Goal: Information Seeking & Learning: Learn about a topic

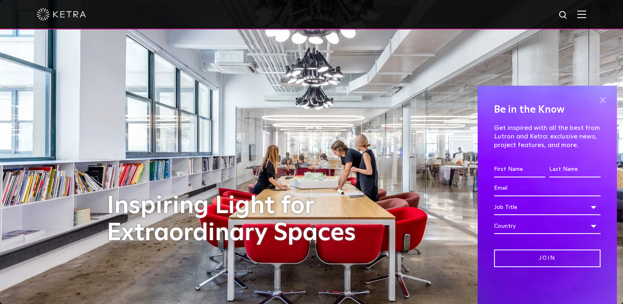
click at [603, 99] on span at bounding box center [602, 100] width 12 height 12
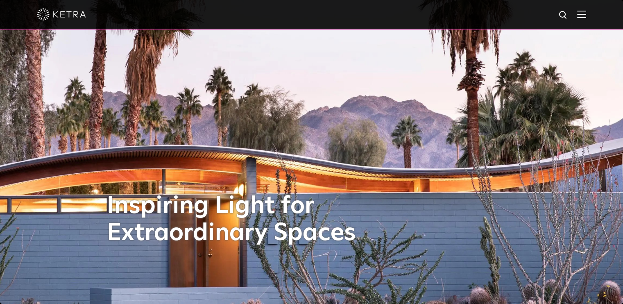
click at [586, 16] on img at bounding box center [581, 14] width 9 height 8
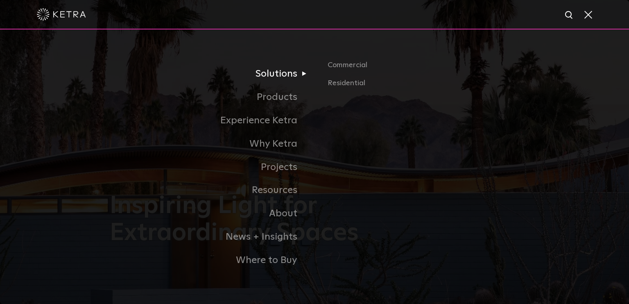
click at [175, 77] on link "Solutions" at bounding box center [212, 73] width 205 height 23
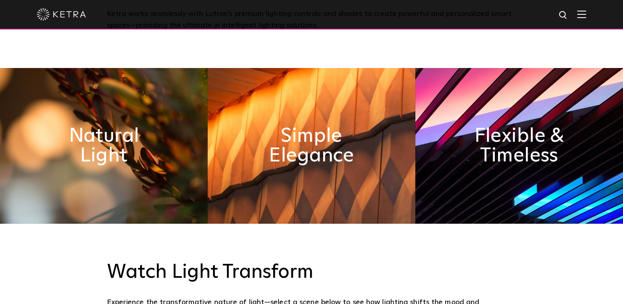
scroll to position [450, 0]
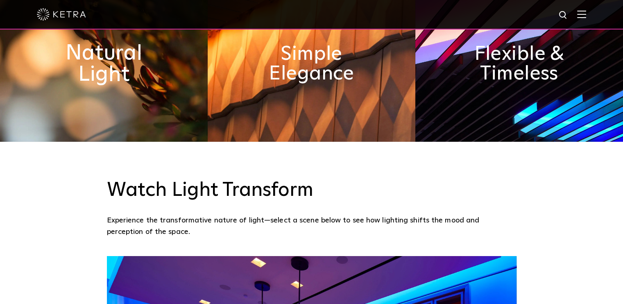
click at [133, 77] on h2 "Natural Light" at bounding box center [103, 64] width 113 height 43
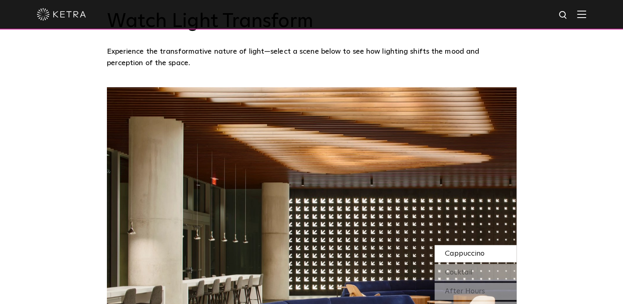
scroll to position [696, 0]
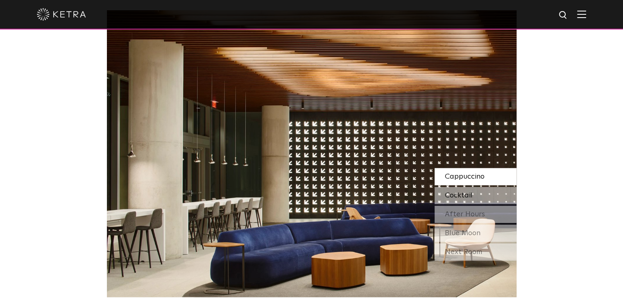
click at [475, 190] on div "Cocktail" at bounding box center [475, 195] width 82 height 17
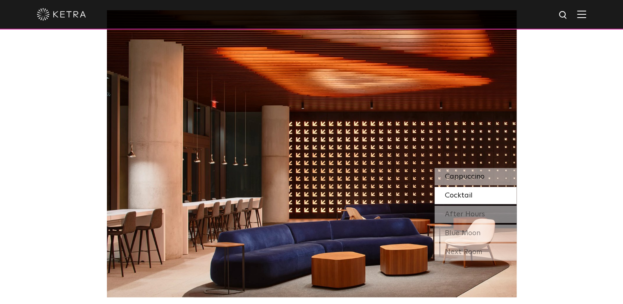
click at [462, 175] on span "Cappuccino" at bounding box center [465, 176] width 40 height 7
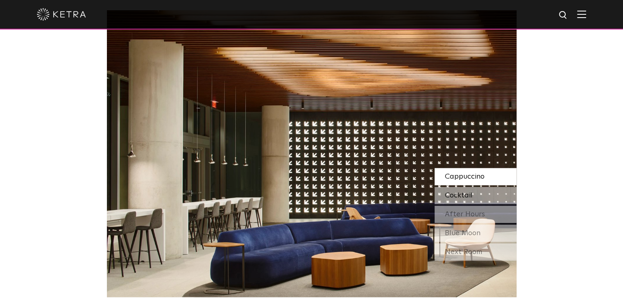
click at [472, 191] on div "Cocktail" at bounding box center [475, 195] width 82 height 17
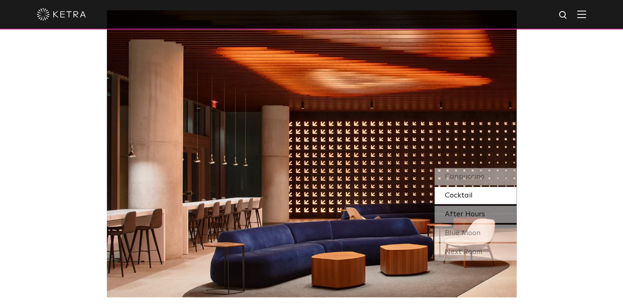
click at [477, 216] on span "After Hours" at bounding box center [465, 213] width 40 height 7
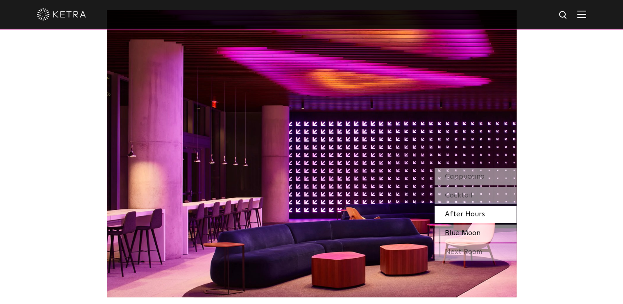
click at [477, 229] on span "Blue Moon" at bounding box center [463, 232] width 36 height 7
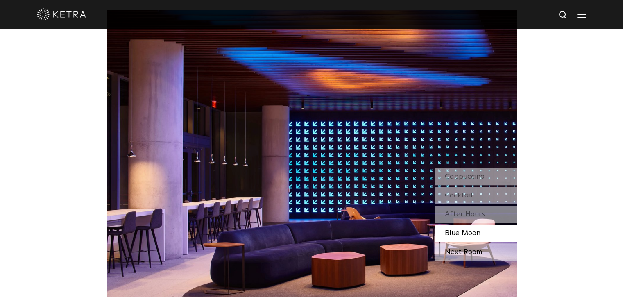
click at [481, 253] on div "Next Room" at bounding box center [475, 251] width 82 height 17
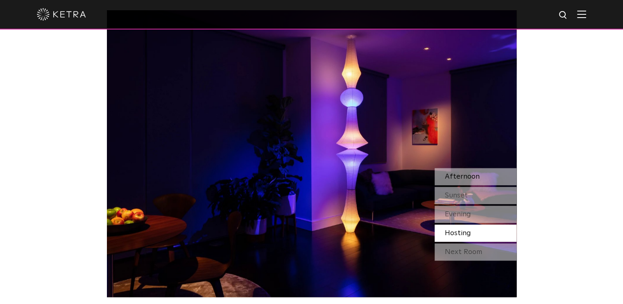
click at [465, 177] on span "Afternoon" at bounding box center [462, 176] width 35 height 7
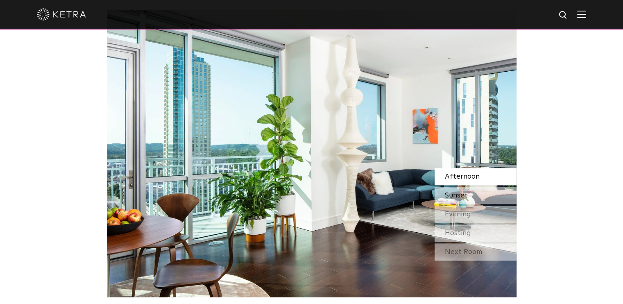
click at [473, 192] on div "Sunset" at bounding box center [475, 195] width 82 height 17
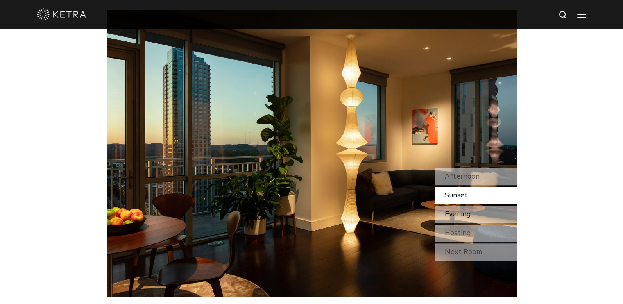
click at [474, 212] on div "Evening" at bounding box center [475, 214] width 82 height 17
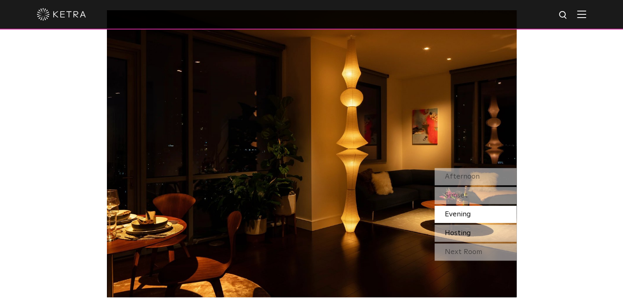
click at [476, 234] on div "Hosting" at bounding box center [475, 232] width 82 height 17
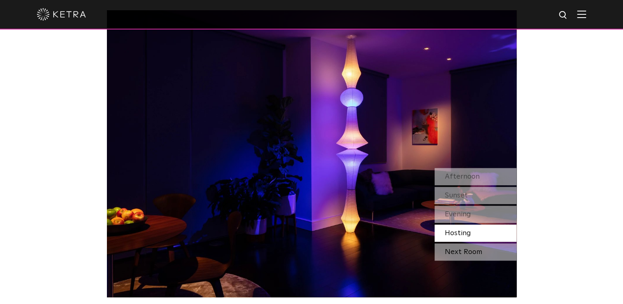
click at [475, 250] on div "Next Room" at bounding box center [475, 251] width 82 height 17
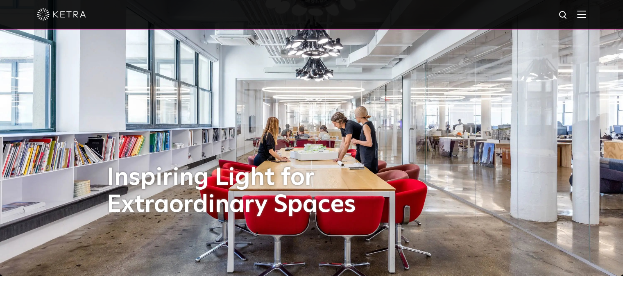
scroll to position [0, 0]
